Goal: Transaction & Acquisition: Purchase product/service

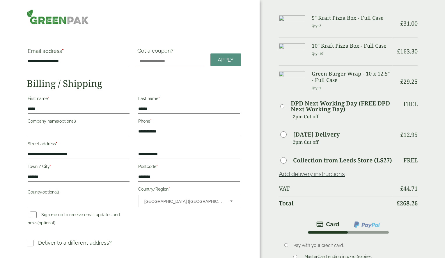
click at [155, 59] on input "Got a coupon?" at bounding box center [170, 61] width 66 height 9
type input "*****"
click at [225, 60] on span "Apply" at bounding box center [225, 60] width 16 height 6
click at [334, 82] on h3 "Green Burger Wrap - 10 x 12.5" - Full Case" at bounding box center [351, 77] width 81 height 13
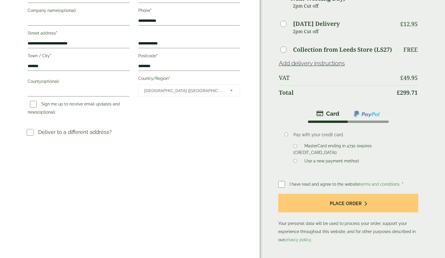
scroll to position [116, 0]
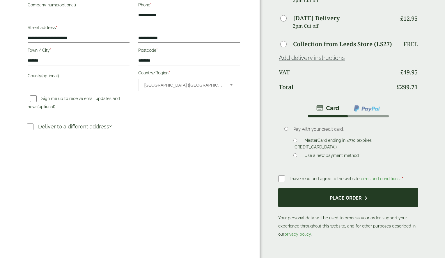
click at [352, 198] on button "Place order" at bounding box center [348, 197] width 140 height 19
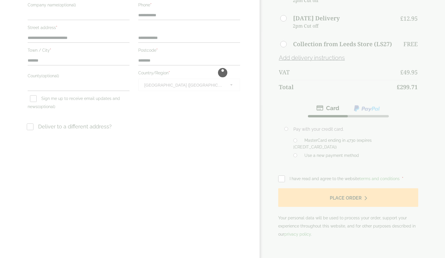
scroll to position [58, 0]
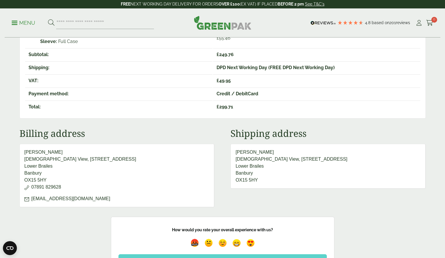
scroll to position [233, 0]
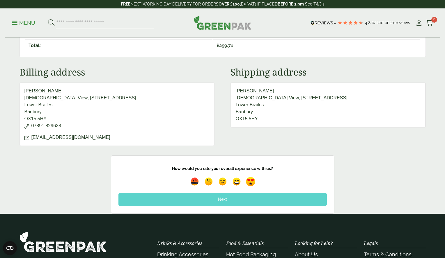
click at [250, 181] on img at bounding box center [250, 181] width 13 height 13
click at [222, 200] on div "Next" at bounding box center [222, 199] width 208 height 13
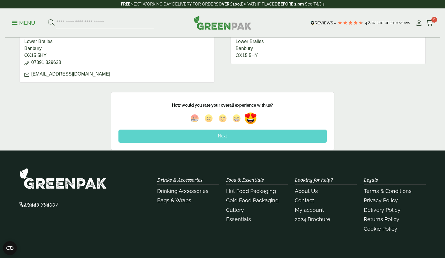
scroll to position [345, 0]
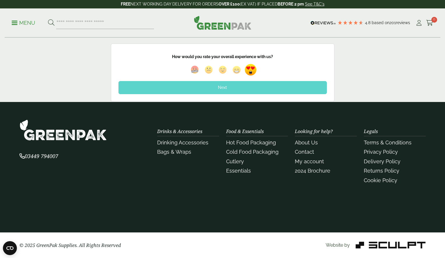
click at [222, 87] on div "Next" at bounding box center [222, 87] width 208 height 13
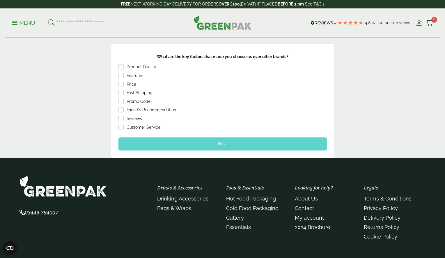
click at [220, 143] on div "Next" at bounding box center [222, 144] width 208 height 13
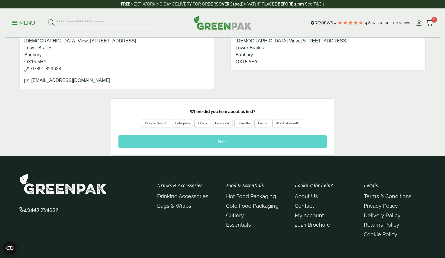
scroll to position [285, 0]
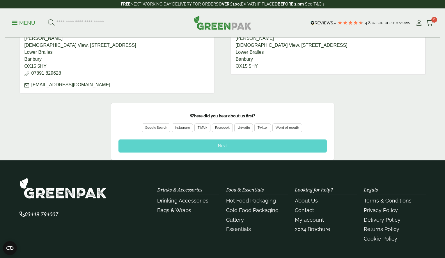
click at [222, 146] on div "Next" at bounding box center [222, 146] width 208 height 13
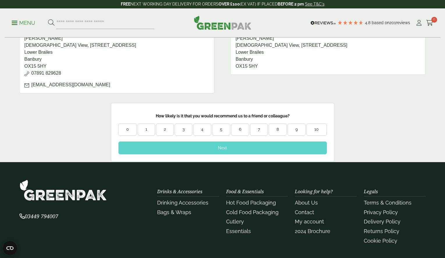
click at [317, 128] on div "10" at bounding box center [315, 130] width 19 height 6
click at [230, 149] on div "Next" at bounding box center [222, 148] width 208 height 13
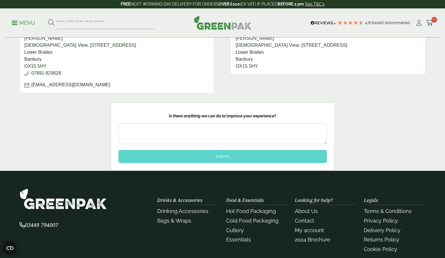
click at [226, 158] on div "Submit" at bounding box center [222, 156] width 208 height 13
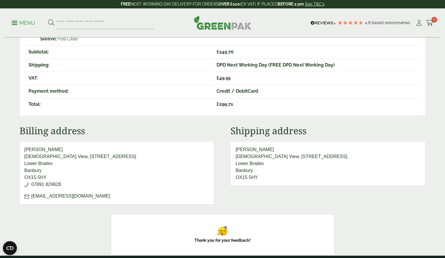
scroll to position [169, 0]
